Goal: Transaction & Acquisition: Purchase product/service

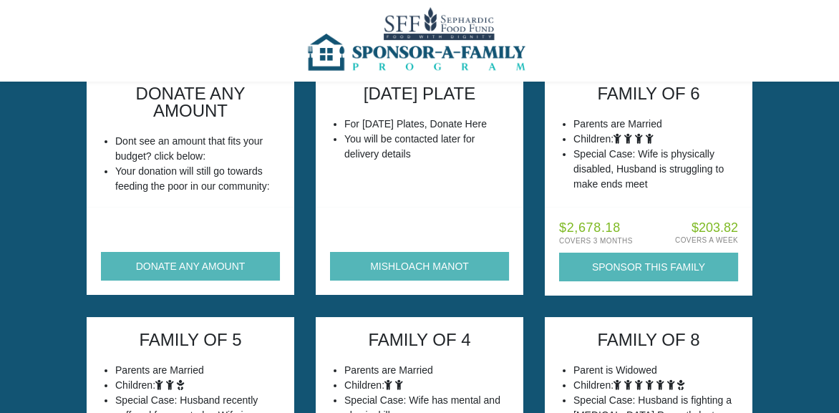
scroll to position [143, 0]
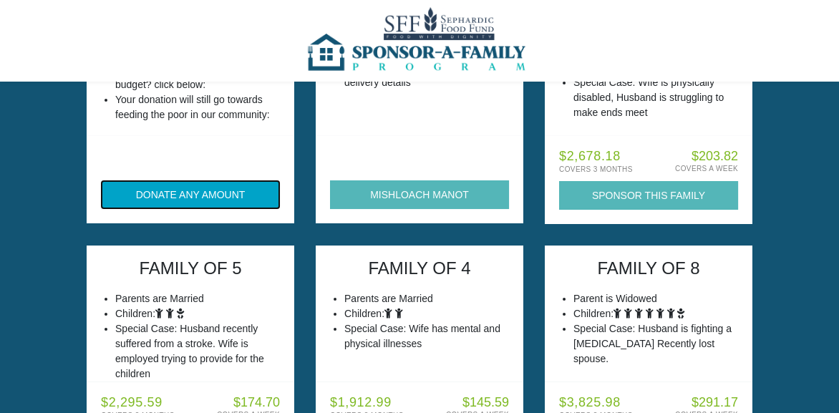
click at [188, 200] on button "DONATE ANY AMOUNT" at bounding box center [190, 194] width 179 height 29
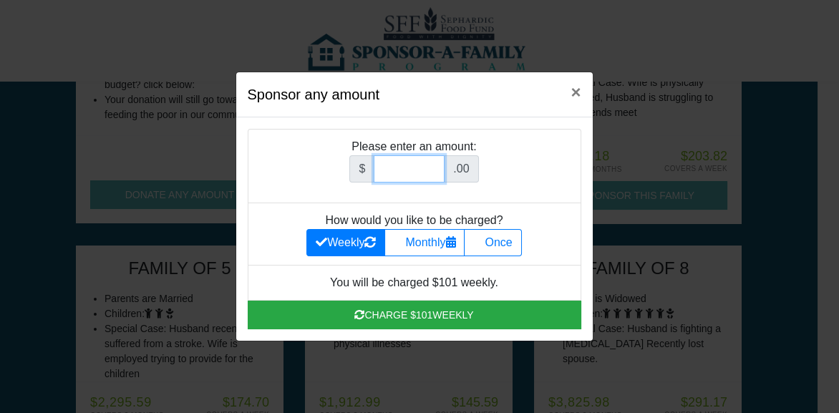
click at [390, 166] on input "Amount (to the nearest dollar)" at bounding box center [409, 168] width 71 height 27
type input "486"
click at [647, 180] on div "Sponsor any amount × Please enter an amount: $ 486 .00 How would you like to be…" at bounding box center [419, 206] width 839 height 413
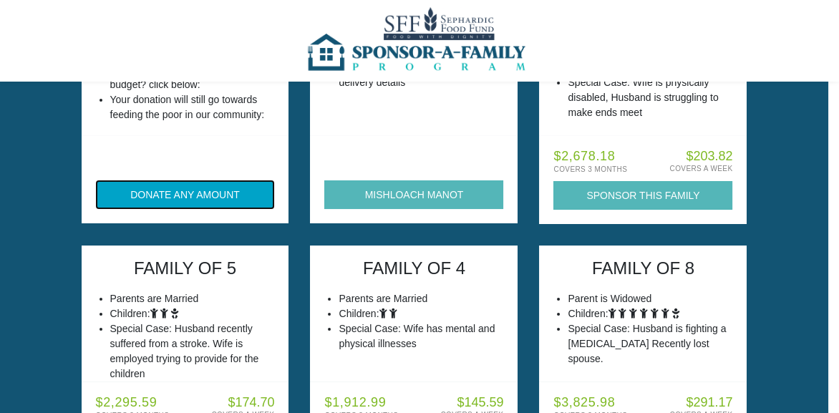
click at [190, 191] on button "DONATE ANY AMOUNT" at bounding box center [185, 194] width 179 height 29
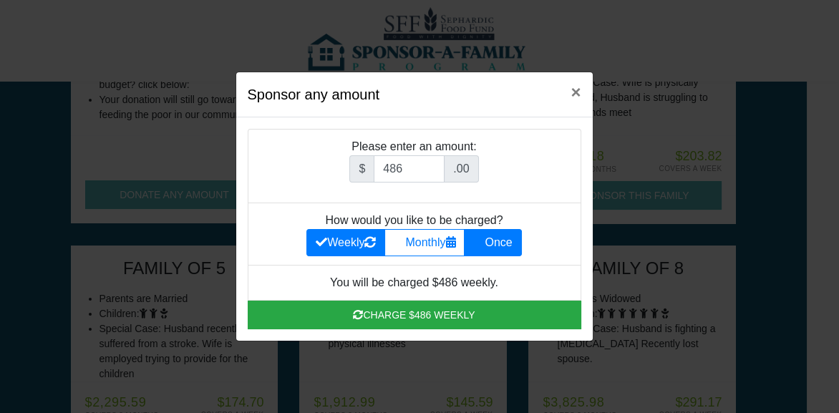
click at [498, 246] on label "Once" at bounding box center [492, 242] width 57 height 27
click at [483, 243] on input "Once" at bounding box center [477, 238] width 9 height 9
radio input "true"
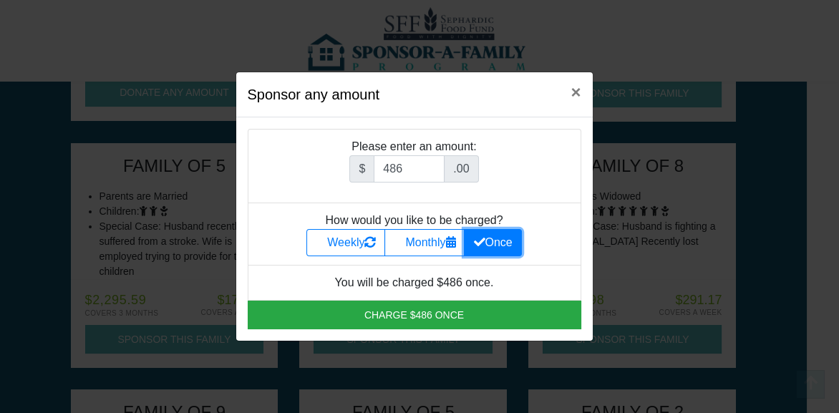
scroll to position [286, 0]
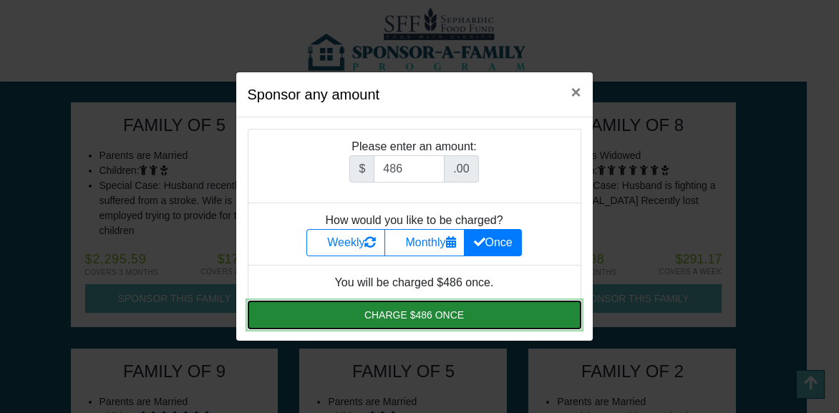
click at [433, 320] on button "Charge $486 once" at bounding box center [415, 315] width 334 height 29
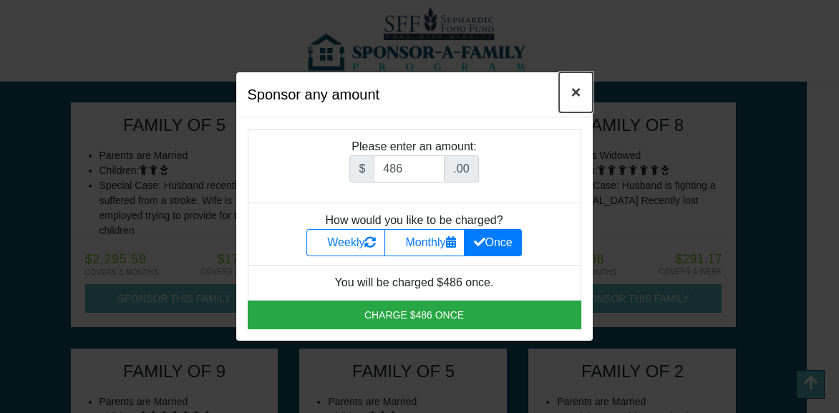
click at [582, 92] on button "×" at bounding box center [575, 92] width 33 height 40
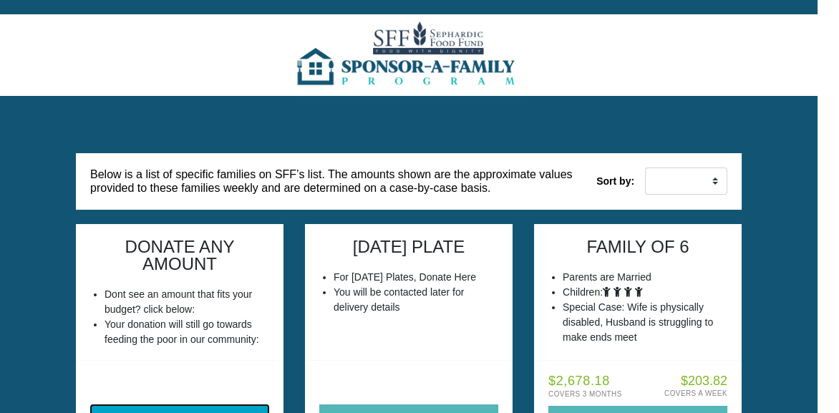
scroll to position [0, 0]
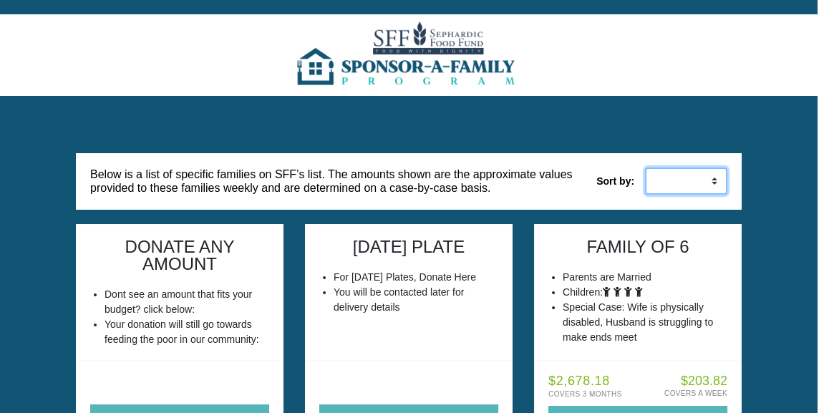
click at [714, 178] on select "Low to High High to Low" at bounding box center [686, 181] width 82 height 27
select select "weekly_asc"
click at [645, 168] on select "Low to High High to Low" at bounding box center [686, 181] width 82 height 27
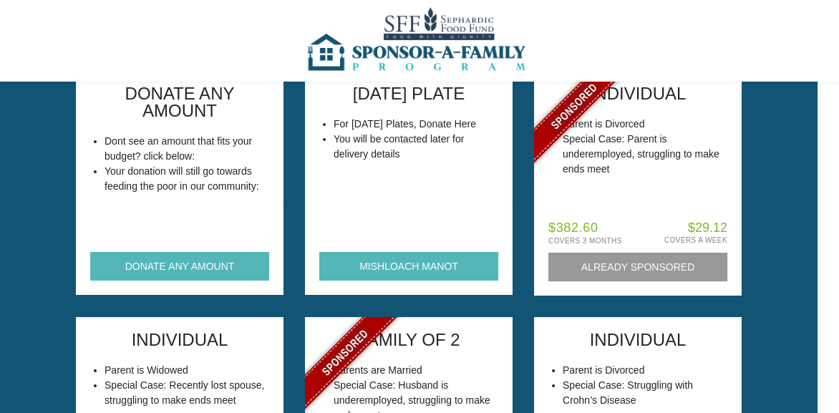
scroll to position [143, 0]
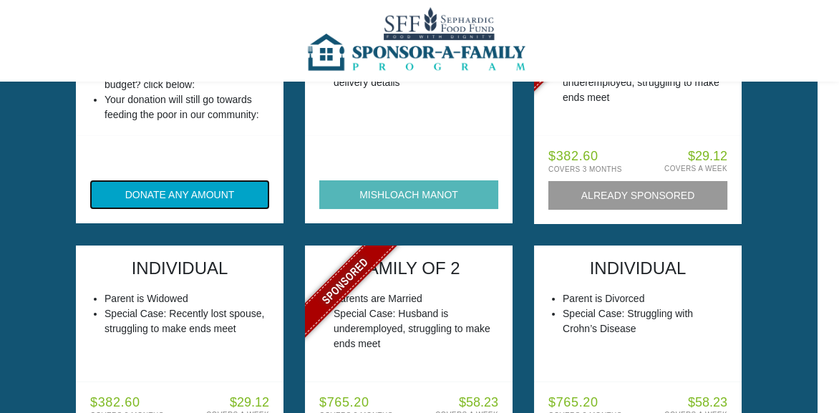
click at [181, 198] on button "DONATE ANY AMOUNT" at bounding box center [179, 194] width 179 height 29
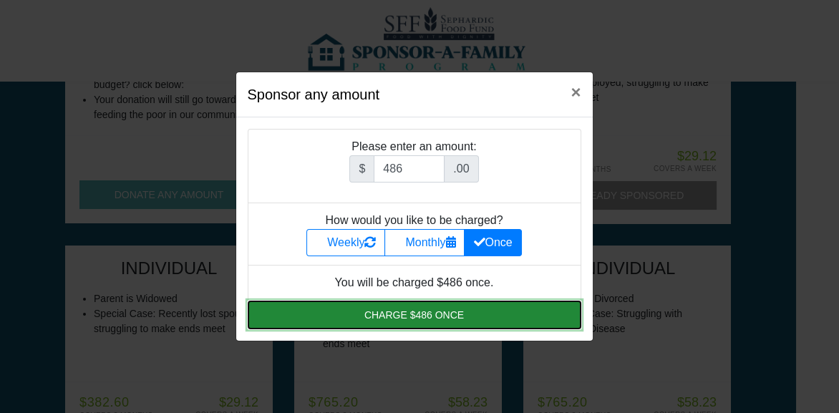
click at [417, 320] on button "Charge $486 once" at bounding box center [415, 315] width 334 height 29
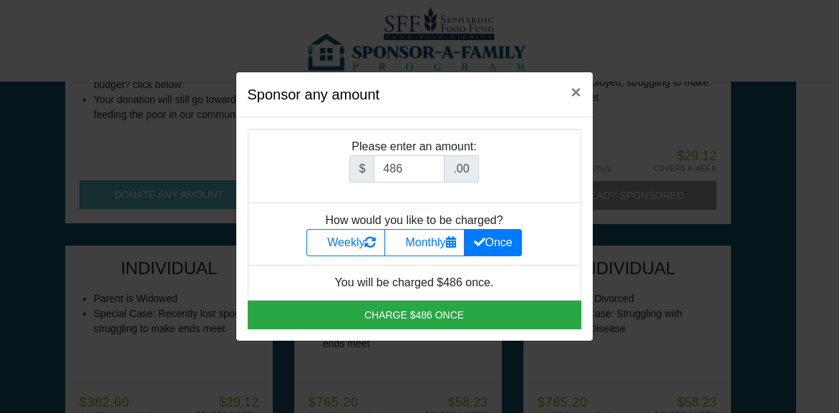
click at [649, 256] on div "Sponsor any amount × Please enter an amount: $ 486 .00 How would you like to be…" at bounding box center [419, 206] width 839 height 413
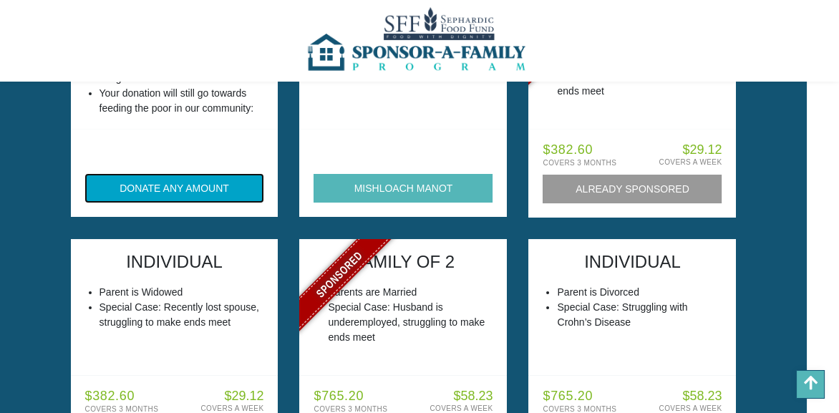
scroll to position [71, 0]
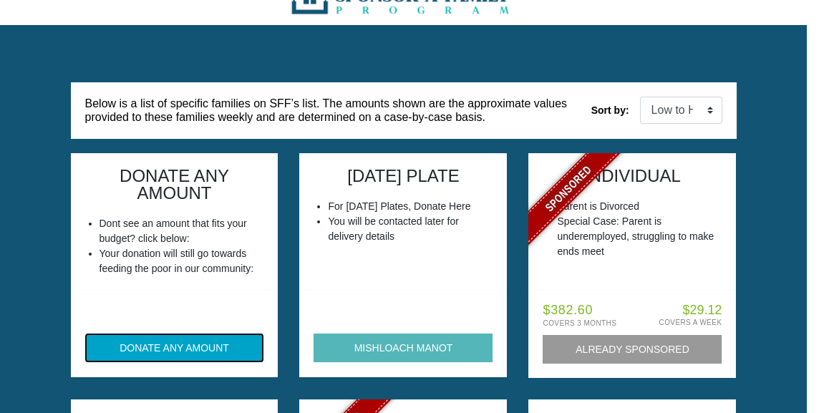
click at [178, 347] on button "DONATE ANY AMOUNT" at bounding box center [174, 348] width 179 height 29
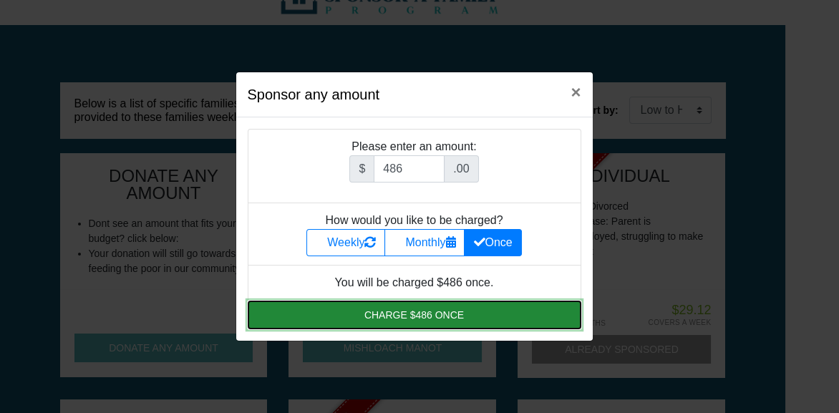
click at [340, 318] on button "Charge $486 once" at bounding box center [415, 315] width 334 height 29
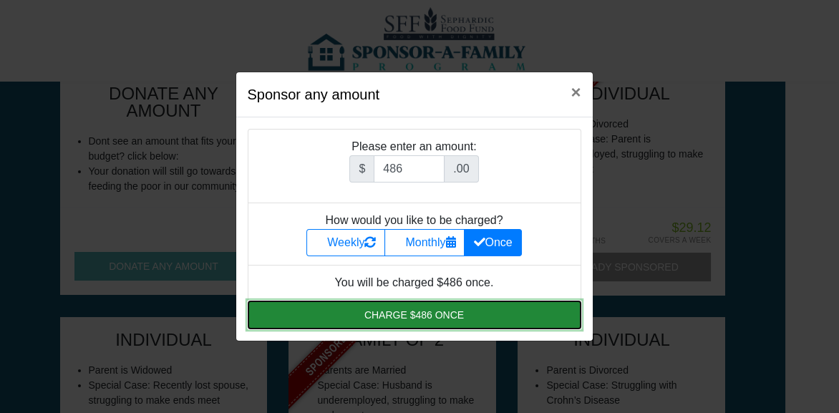
scroll to position [214, 0]
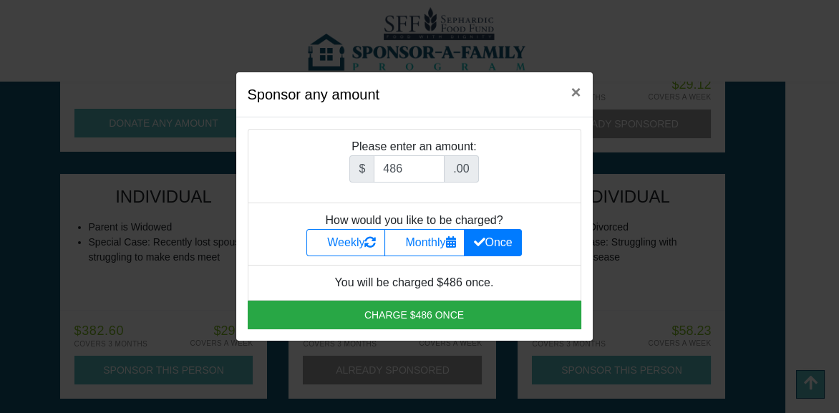
click at [507, 245] on label "Once" at bounding box center [492, 242] width 57 height 27
click at [483, 243] on input "Once" at bounding box center [477, 238] width 9 height 9
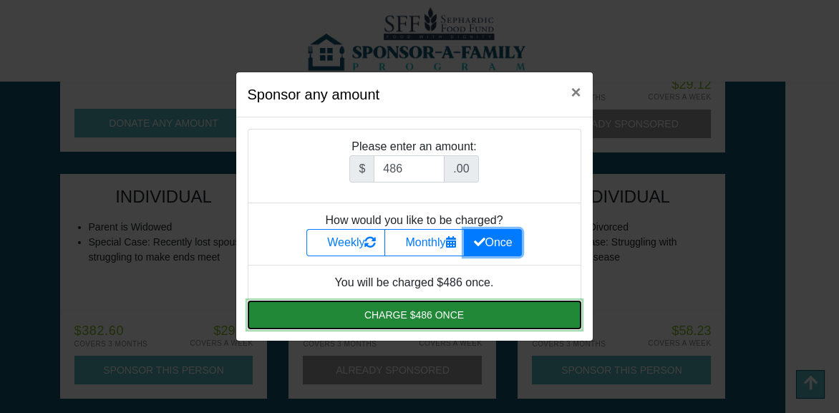
click at [496, 312] on button "Charge $486 once" at bounding box center [415, 315] width 334 height 29
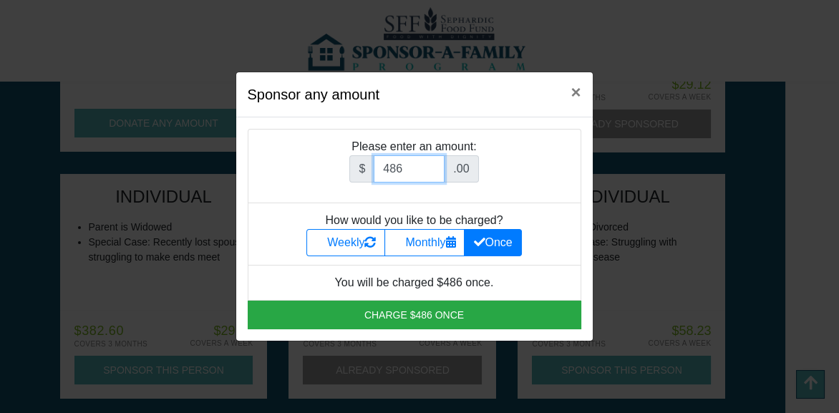
click at [428, 178] on input "486" at bounding box center [409, 168] width 71 height 27
type input "4"
type input "504"
click at [551, 215] on li "How would you like to be charged? Weekly Monthly Once" at bounding box center [415, 234] width 334 height 62
click at [503, 246] on label "Once" at bounding box center [492, 242] width 57 height 27
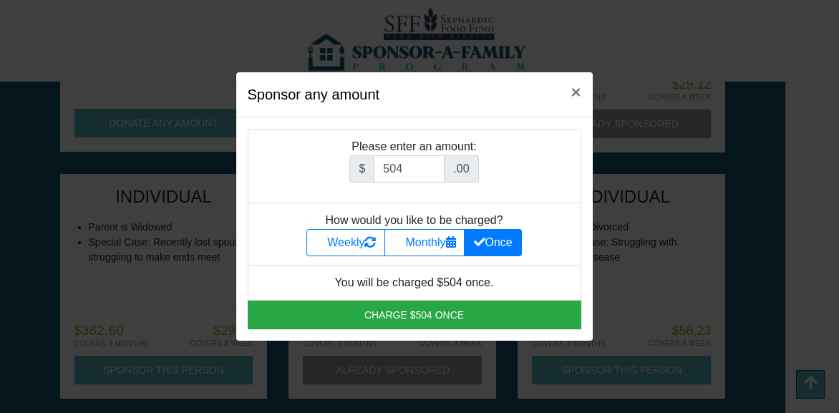
click at [483, 243] on input "Once" at bounding box center [477, 238] width 9 height 9
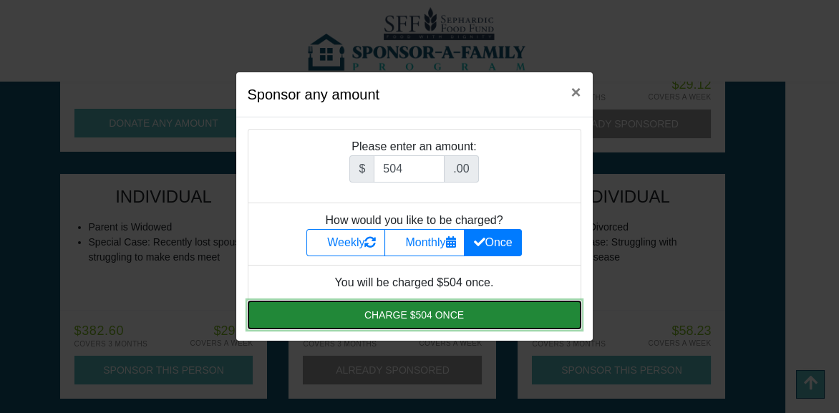
click at [433, 317] on button "Charge $504 once" at bounding box center [415, 315] width 334 height 29
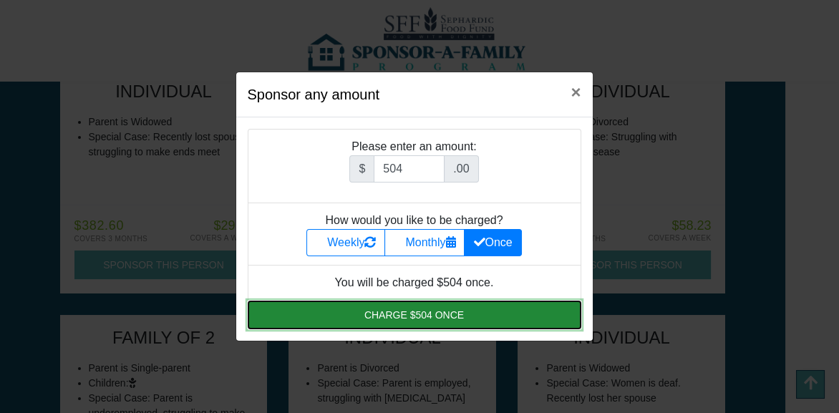
scroll to position [501, 0]
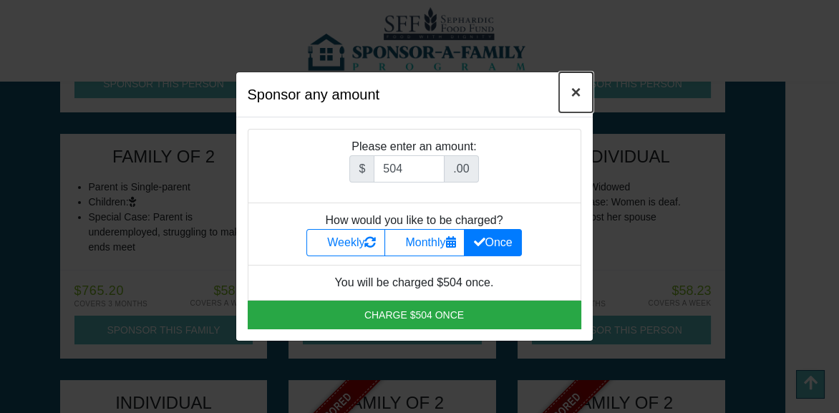
click at [575, 95] on span "×" at bounding box center [576, 91] width 10 height 19
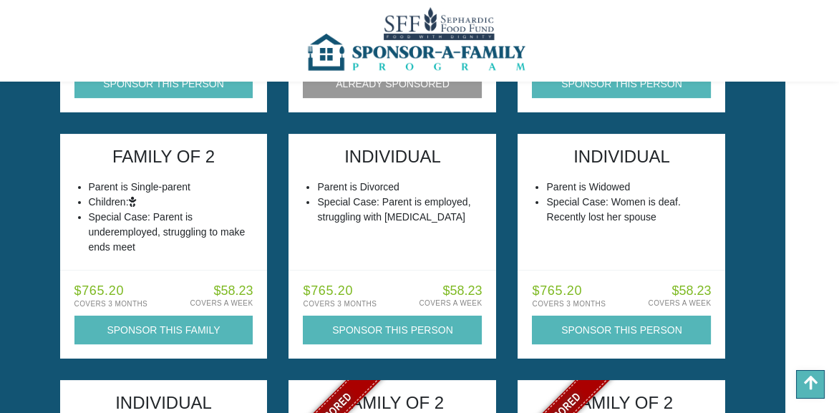
scroll to position [130, 0]
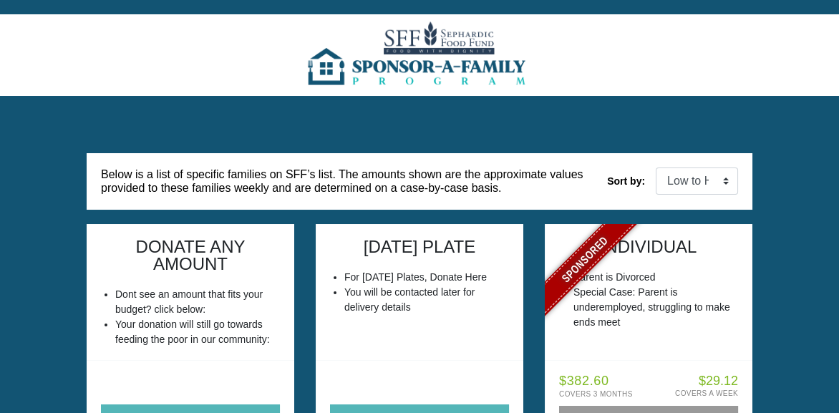
scroll to position [71, 0]
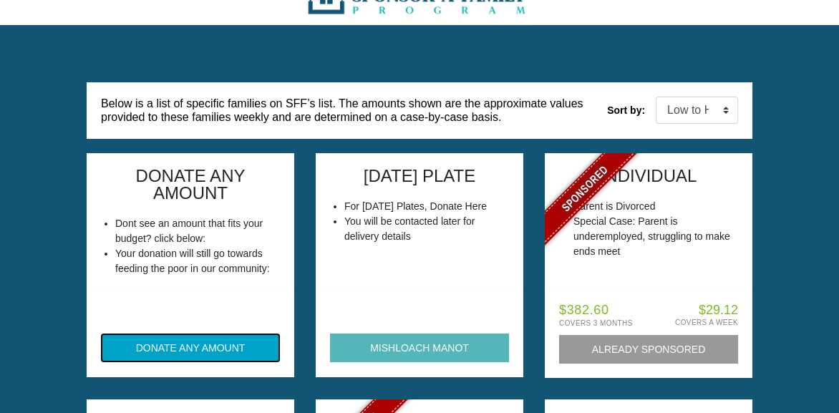
click at [223, 357] on button "DONATE ANY AMOUNT" at bounding box center [190, 348] width 179 height 29
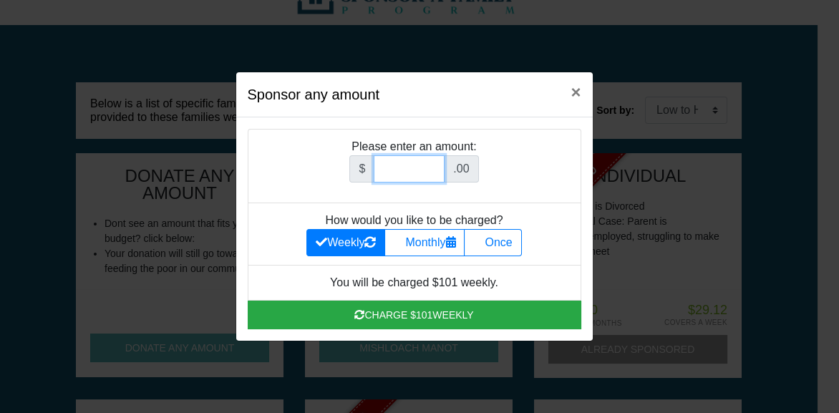
click at [404, 171] on input "Amount (to the nearest dollar)" at bounding box center [409, 168] width 71 height 27
type input "504"
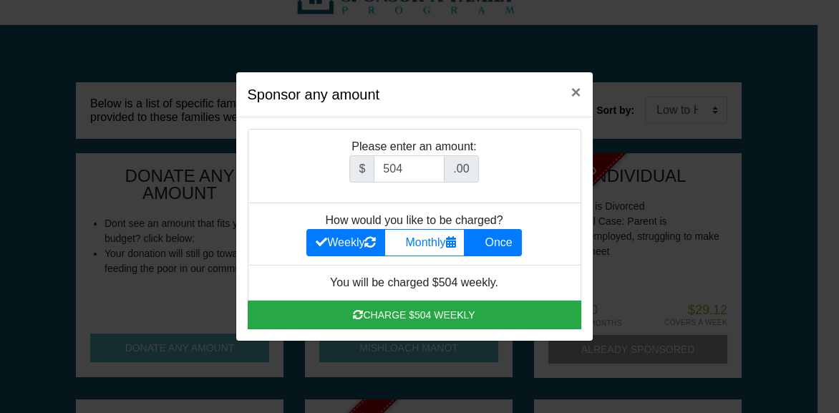
click at [491, 243] on label "Once" at bounding box center [492, 242] width 57 height 27
click at [483, 243] on input "Once" at bounding box center [477, 238] width 9 height 9
radio input "true"
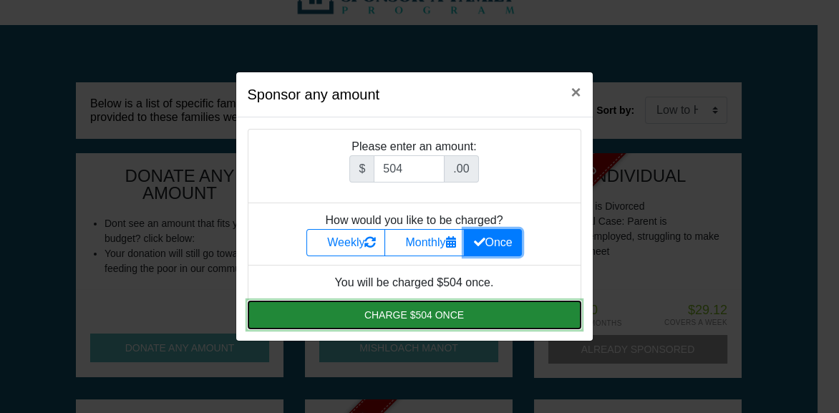
click at [415, 324] on button "Charge $504 once" at bounding box center [415, 315] width 334 height 29
